Goal: Navigation & Orientation: Understand site structure

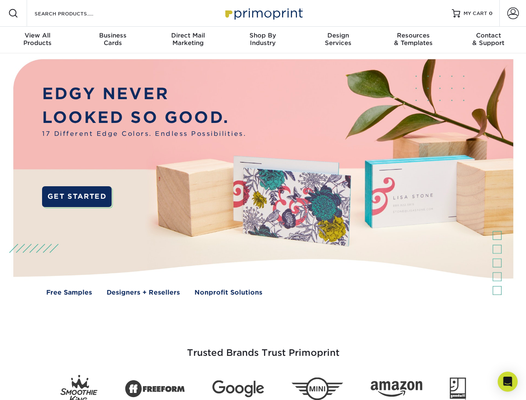
click at [263, 200] on img at bounding box center [262, 183] width 520 height 260
click at [13, 13] on span at bounding box center [13, 13] width 10 height 10
click at [512, 13] on span at bounding box center [513, 13] width 12 height 12
click at [37, 40] on div "View All Products" at bounding box center [37, 39] width 75 height 15
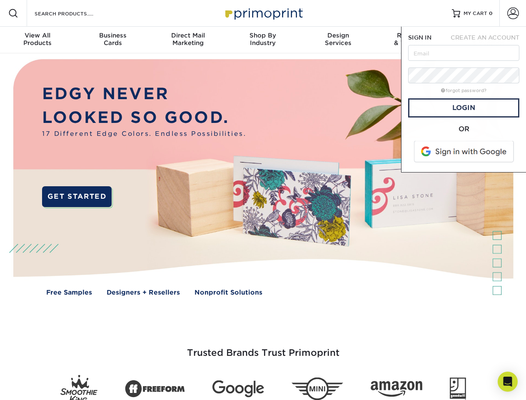
click at [112, 40] on div "Business Cards" at bounding box center [112, 39] width 75 height 15
click at [188, 40] on div "Direct Mail Marketing" at bounding box center [187, 39] width 75 height 15
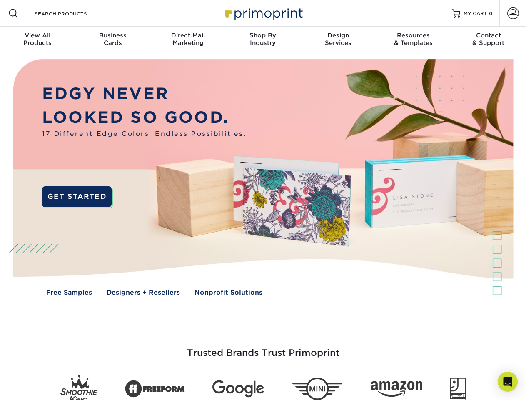
click at [263, 40] on div "Shop By Industry" at bounding box center [262, 39] width 75 height 15
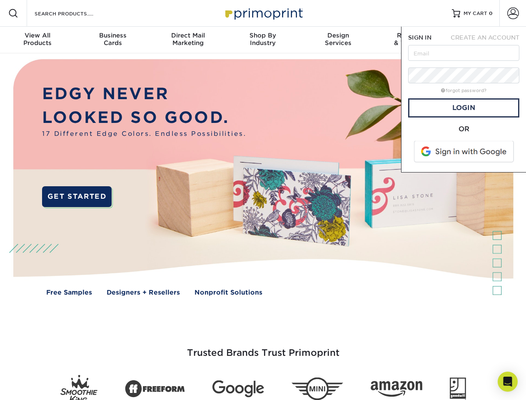
click at [338, 40] on div "Design Services" at bounding box center [338, 39] width 75 height 15
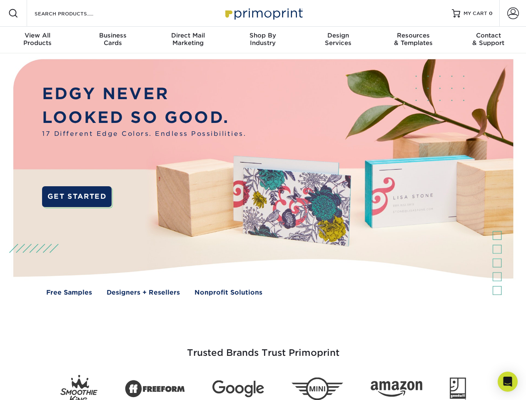
click at [413, 40] on span "SIGN IN" at bounding box center [419, 37] width 23 height 7
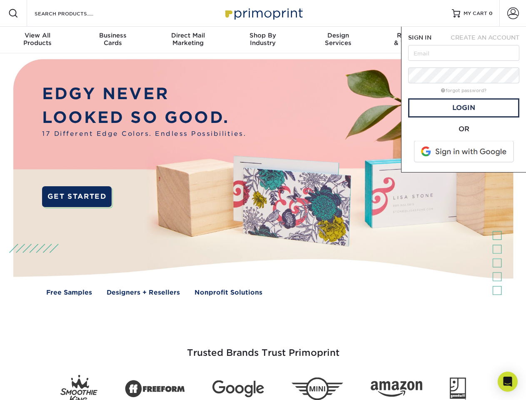
click at [488, 40] on div "Contact & Support" at bounding box center [488, 39] width 75 height 15
